Goal: Navigation & Orientation: Find specific page/section

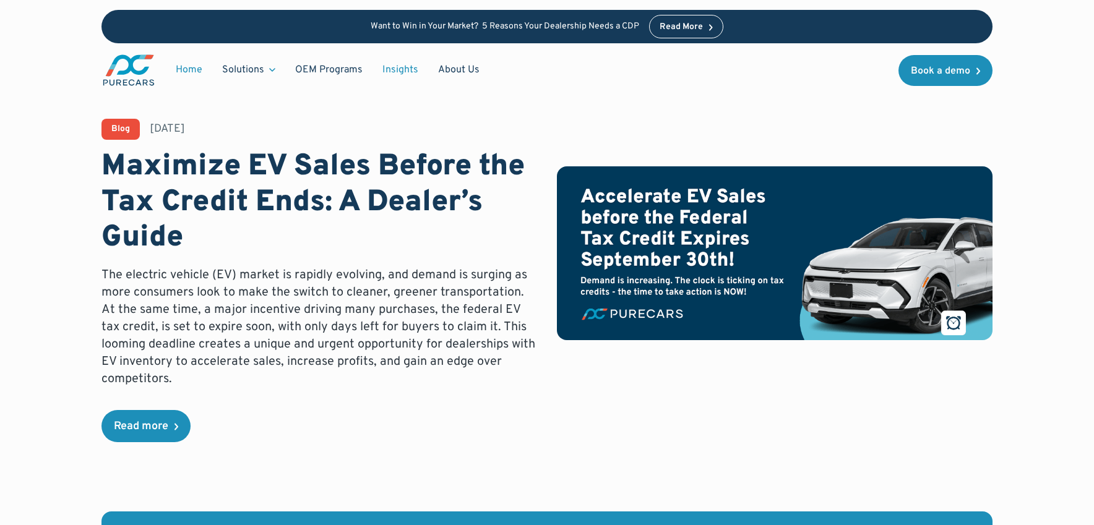
click at [186, 72] on link "Home" at bounding box center [189, 70] width 46 height 24
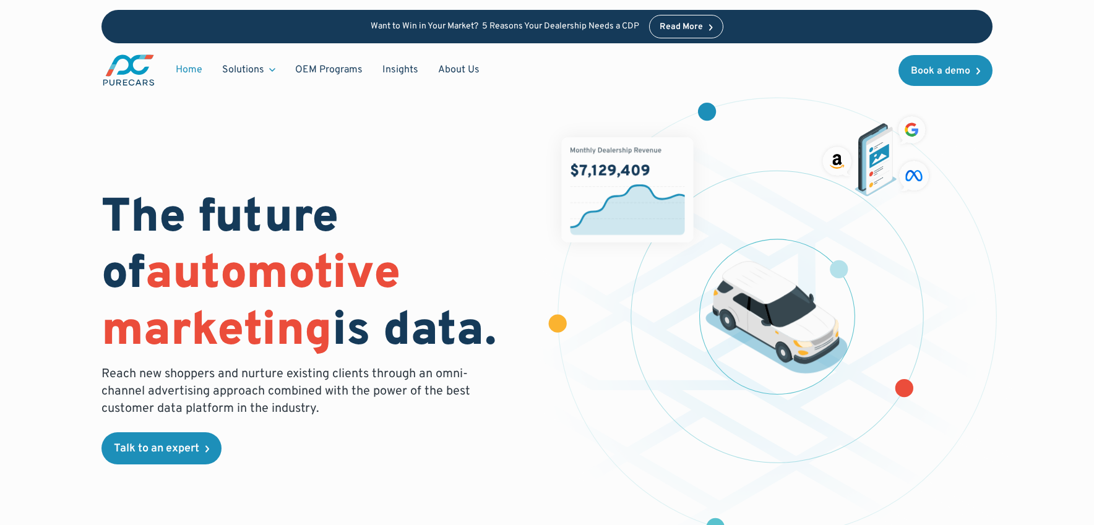
click at [186, 66] on link "Home" at bounding box center [189, 70] width 46 height 24
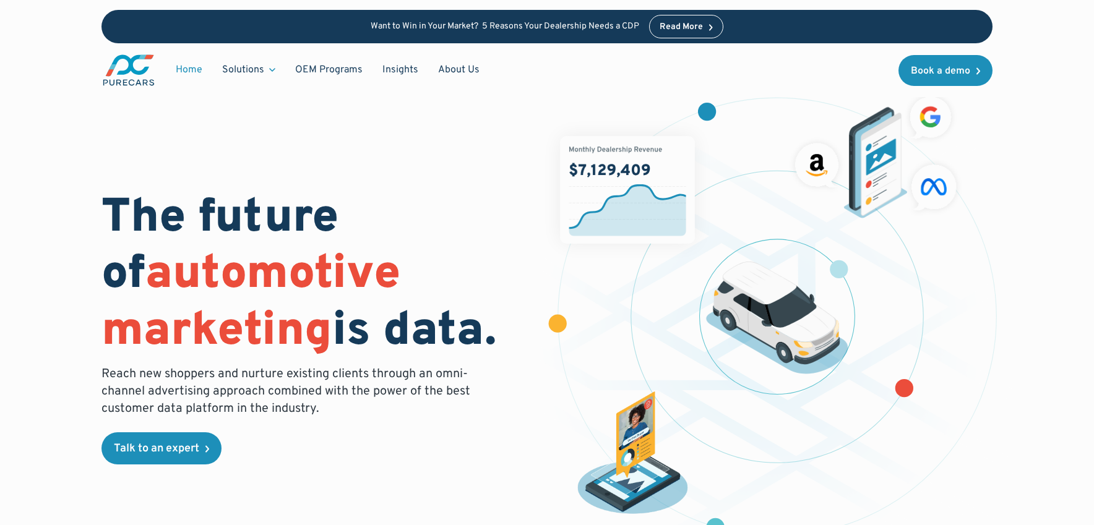
click at [124, 79] on img "main" at bounding box center [128, 70] width 54 height 34
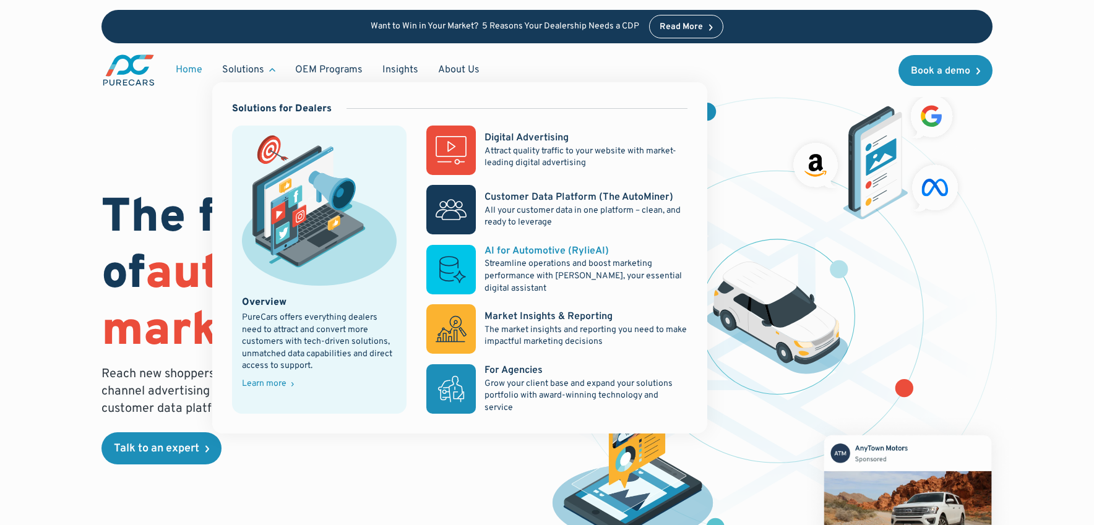
click at [572, 269] on p "Streamline operations and boost marketing performance with [PERSON_NAME], your …" at bounding box center [585, 276] width 203 height 37
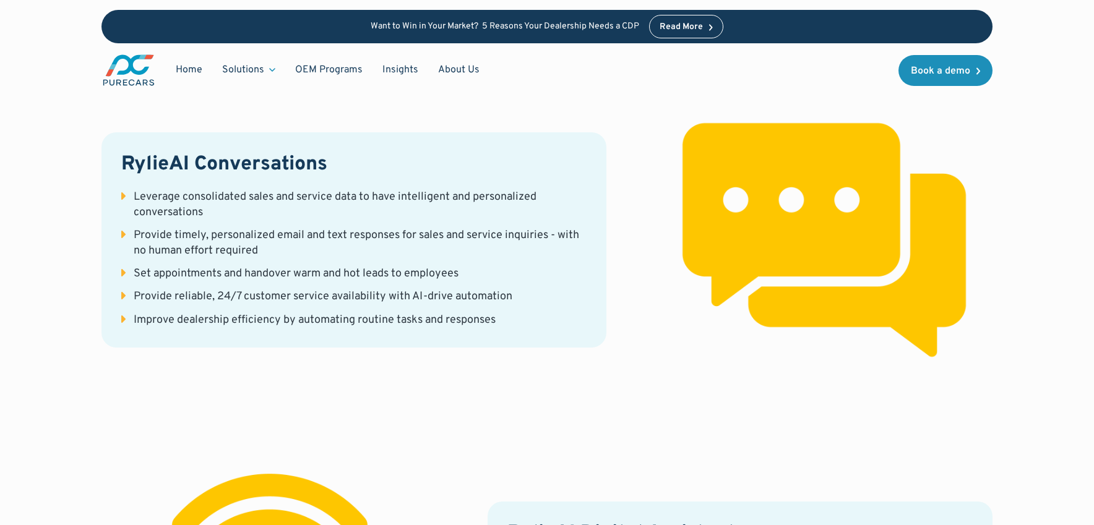
scroll to position [1869, 0]
